Goal: Task Accomplishment & Management: Manage account settings

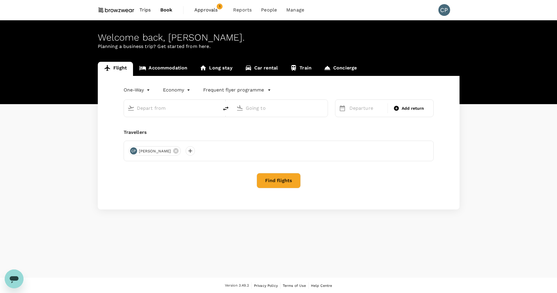
click at [211, 8] on span "Approvals" at bounding box center [209, 9] width 29 height 7
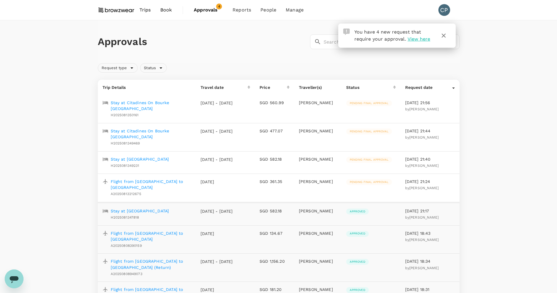
click at [128, 103] on p "Stay at Citadines On Bourke [GEOGRAPHIC_DATA]" at bounding box center [151, 106] width 81 height 12
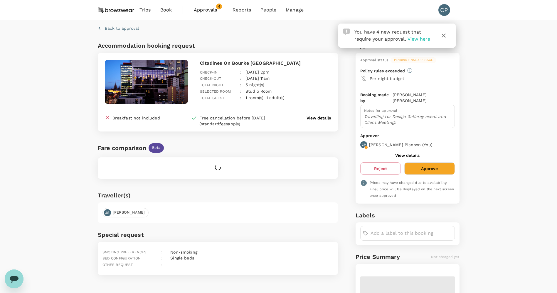
click at [443, 36] on icon "button" at bounding box center [444, 35] width 7 height 7
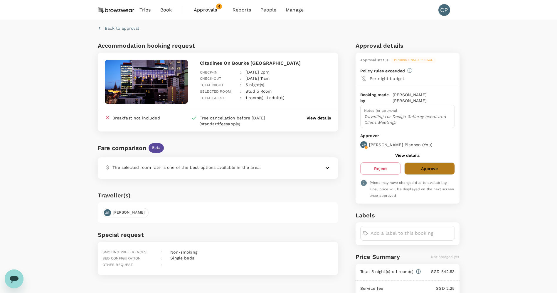
click at [431, 163] on button "Approve" at bounding box center [430, 168] width 50 height 12
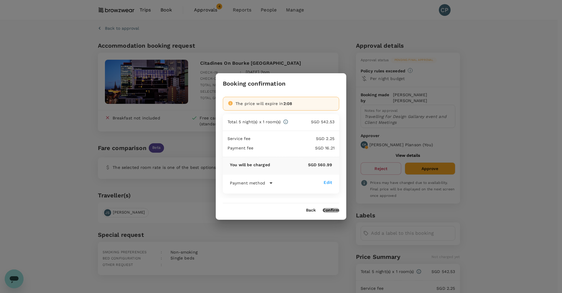
click at [331, 211] on button "Confirm" at bounding box center [331, 210] width 16 height 5
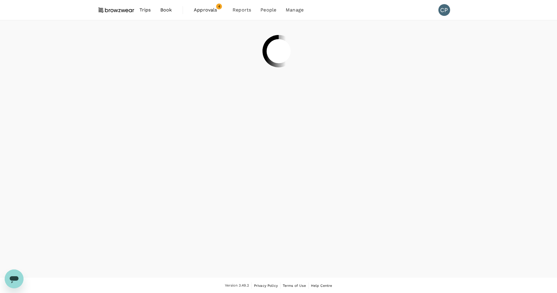
click at [214, 11] on span "Approvals" at bounding box center [208, 9] width 29 height 7
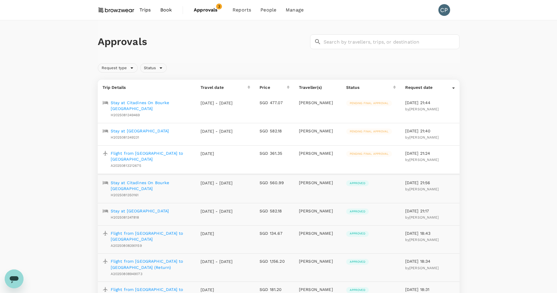
click at [118, 102] on p "Stay at Citadines On Bourke [GEOGRAPHIC_DATA]" at bounding box center [151, 106] width 81 height 12
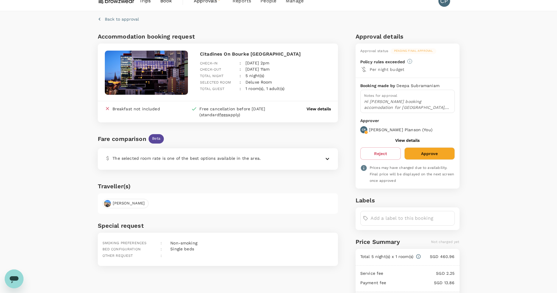
scroll to position [5, 0]
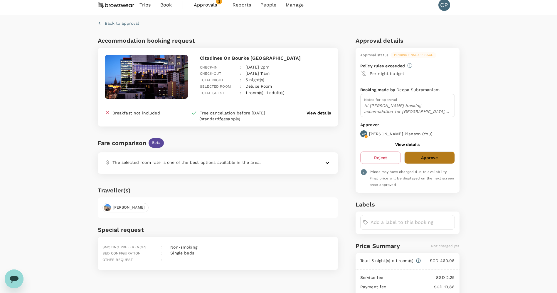
click at [425, 161] on button "Approve" at bounding box center [430, 157] width 50 height 12
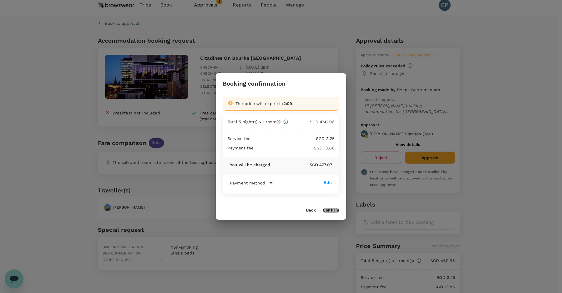
click at [332, 212] on button "Confirm" at bounding box center [331, 210] width 16 height 5
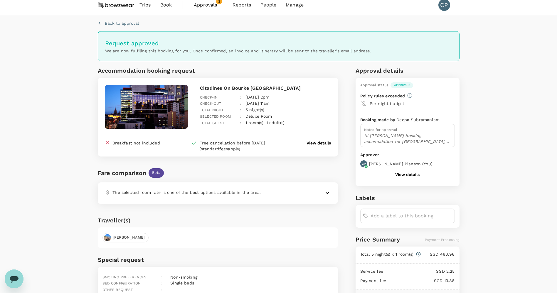
click at [201, 4] on span "Approvals" at bounding box center [208, 4] width 29 height 7
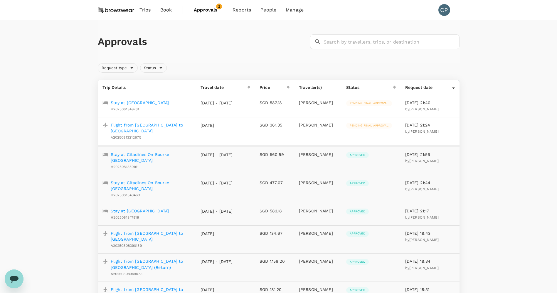
click at [138, 103] on p "Stay at [GEOGRAPHIC_DATA]" at bounding box center [140, 103] width 58 height 6
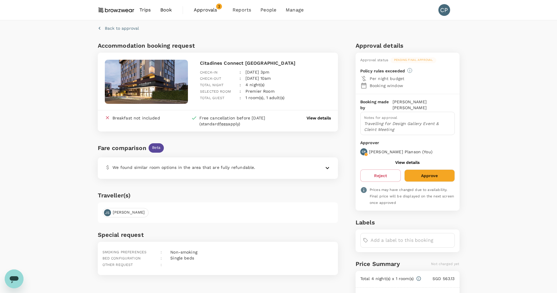
click at [423, 171] on button "Approve" at bounding box center [430, 175] width 50 height 12
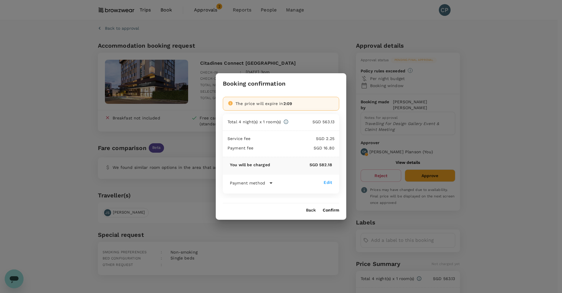
click at [336, 211] on button "Confirm" at bounding box center [331, 210] width 16 height 5
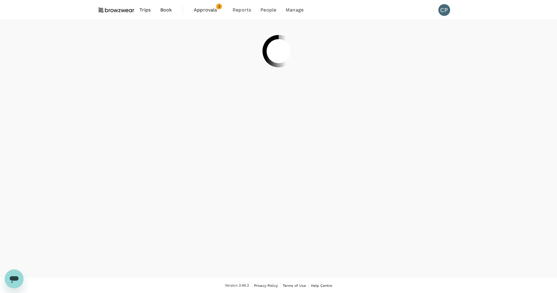
click at [205, 9] on span "Approvals" at bounding box center [208, 9] width 29 height 7
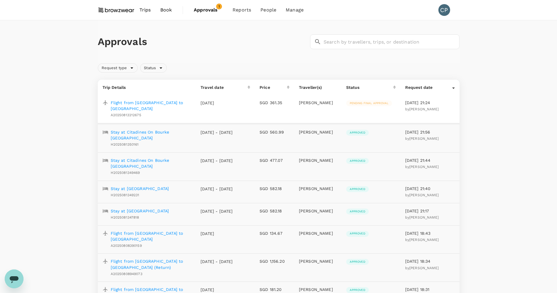
drag, startPoint x: 135, startPoint y: 101, endPoint x: 142, endPoint y: 103, distance: 7.6
click at [135, 101] on p "Flight from [GEOGRAPHIC_DATA] to [GEOGRAPHIC_DATA]" at bounding box center [151, 106] width 81 height 12
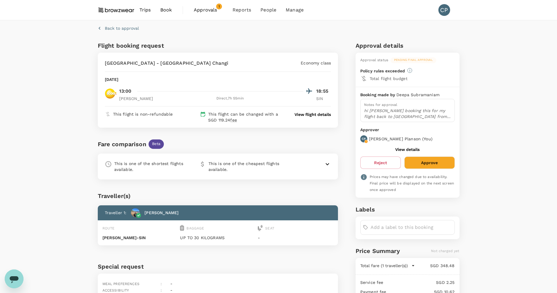
click at [416, 162] on button "Approve" at bounding box center [430, 162] width 50 height 12
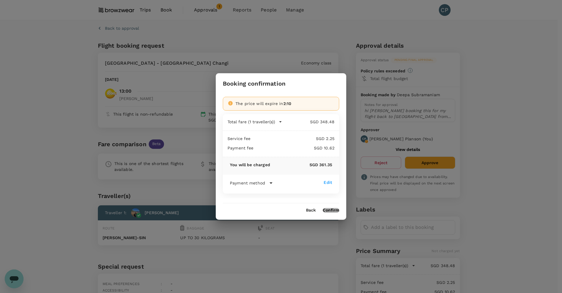
click at [334, 209] on button "Confirm" at bounding box center [331, 210] width 16 height 5
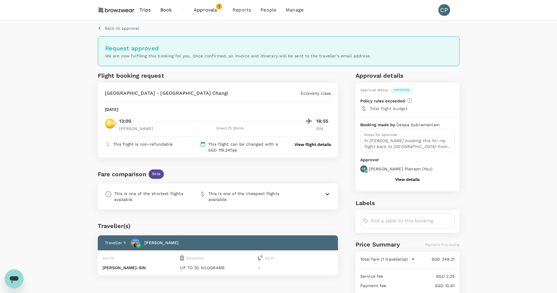
click at [200, 9] on span "Approvals" at bounding box center [208, 9] width 29 height 7
